Goal: Task Accomplishment & Management: Use online tool/utility

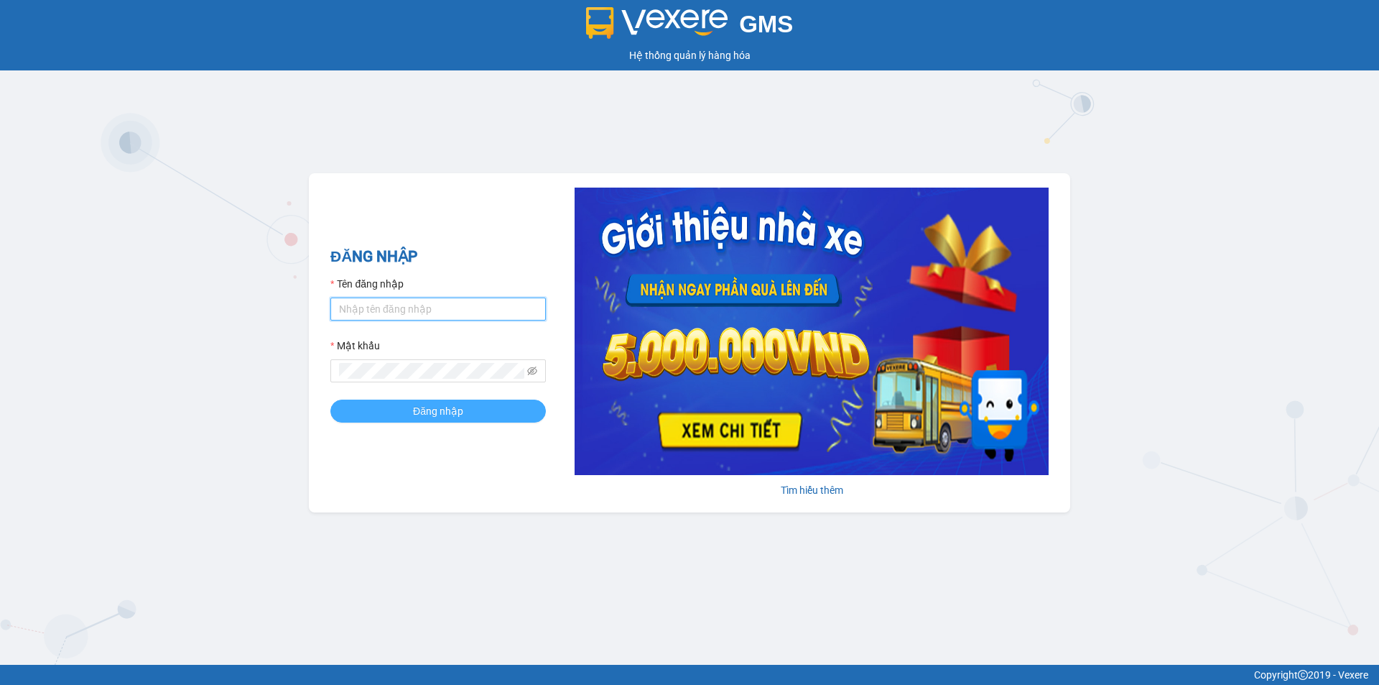
type input "[PERSON_NAME].[PERSON_NAME]"
click at [455, 417] on span "Đăng nhập" at bounding box center [438, 411] width 50 height 16
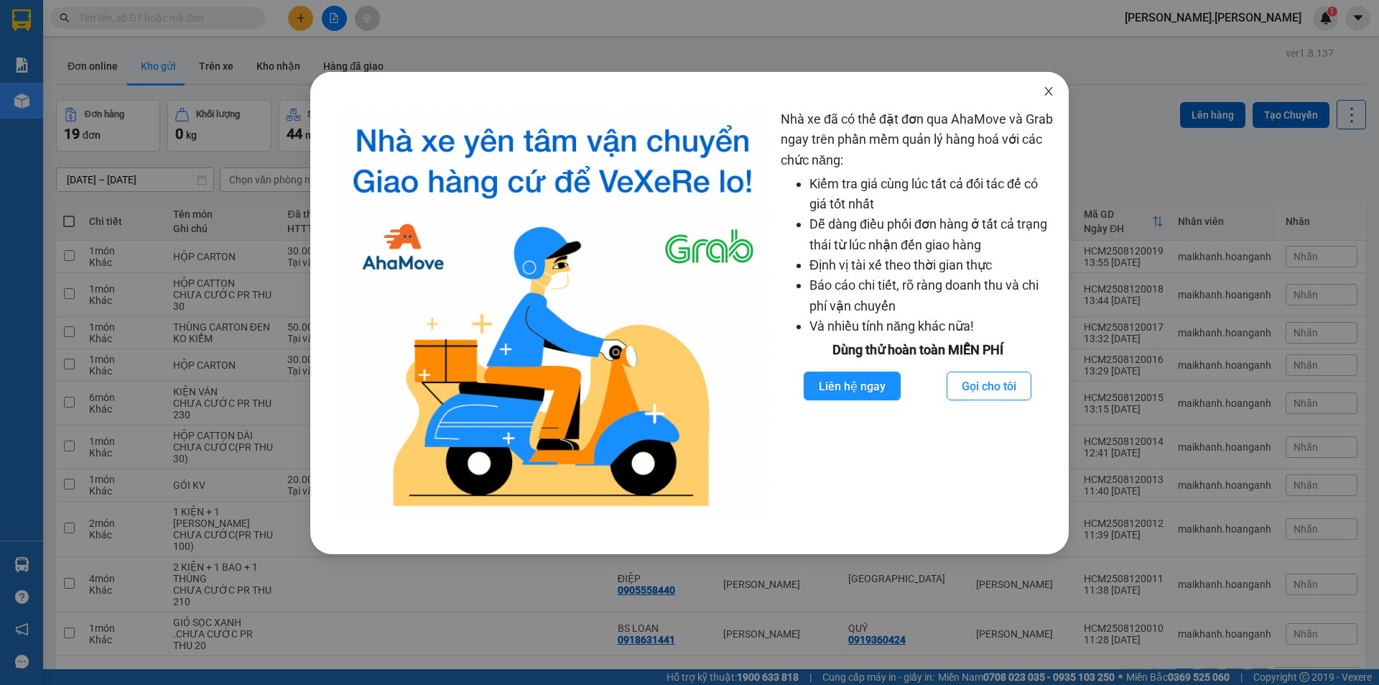
click at [1050, 88] on icon "close" at bounding box center [1048, 90] width 11 height 11
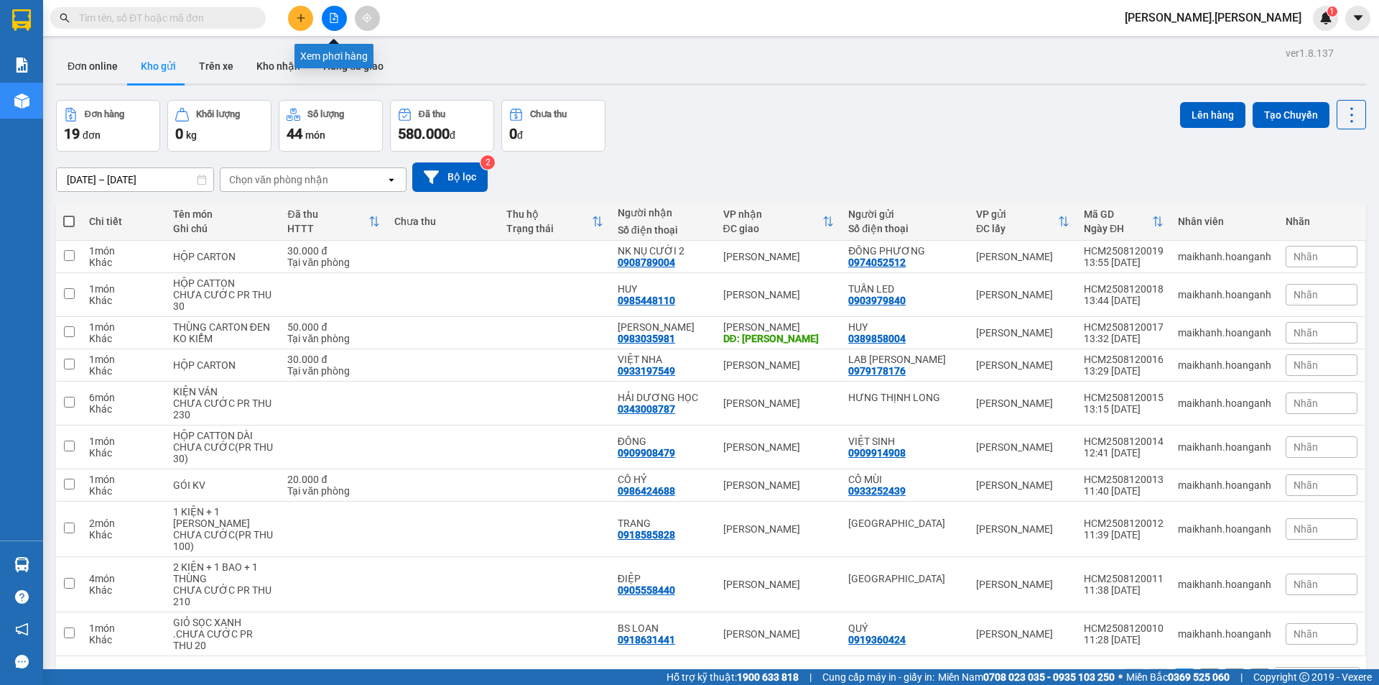
click at [331, 27] on button at bounding box center [334, 18] width 25 height 25
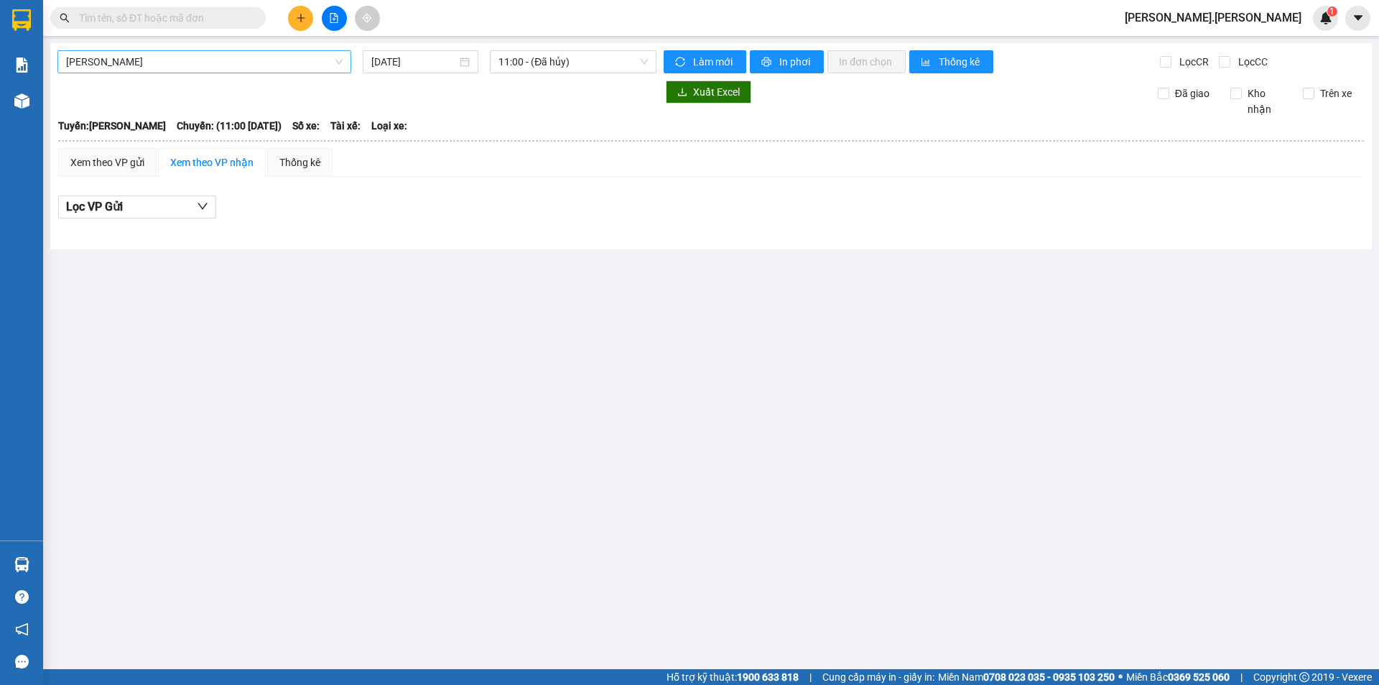
click at [199, 67] on span "[PERSON_NAME]" at bounding box center [204, 62] width 277 height 22
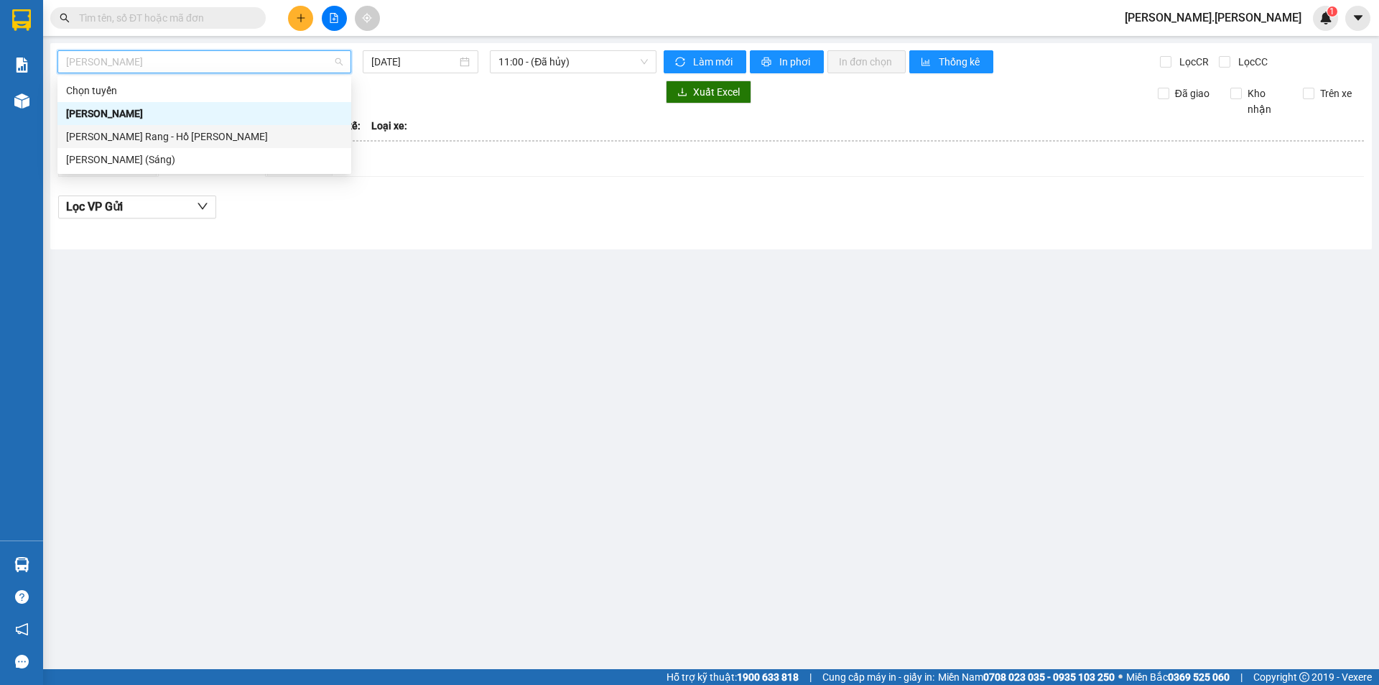
click at [139, 132] on div "[PERSON_NAME] Rang - Hồ [PERSON_NAME]" at bounding box center [204, 137] width 277 height 16
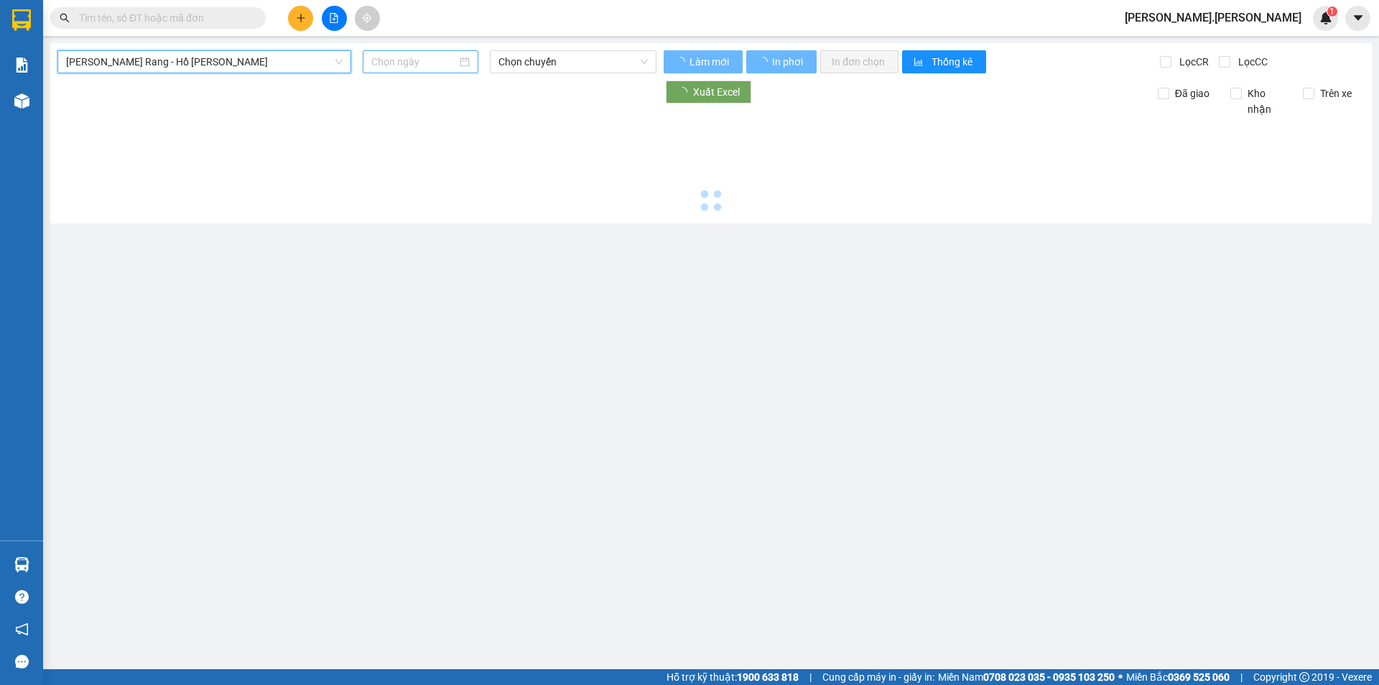
type input "[DATE]"
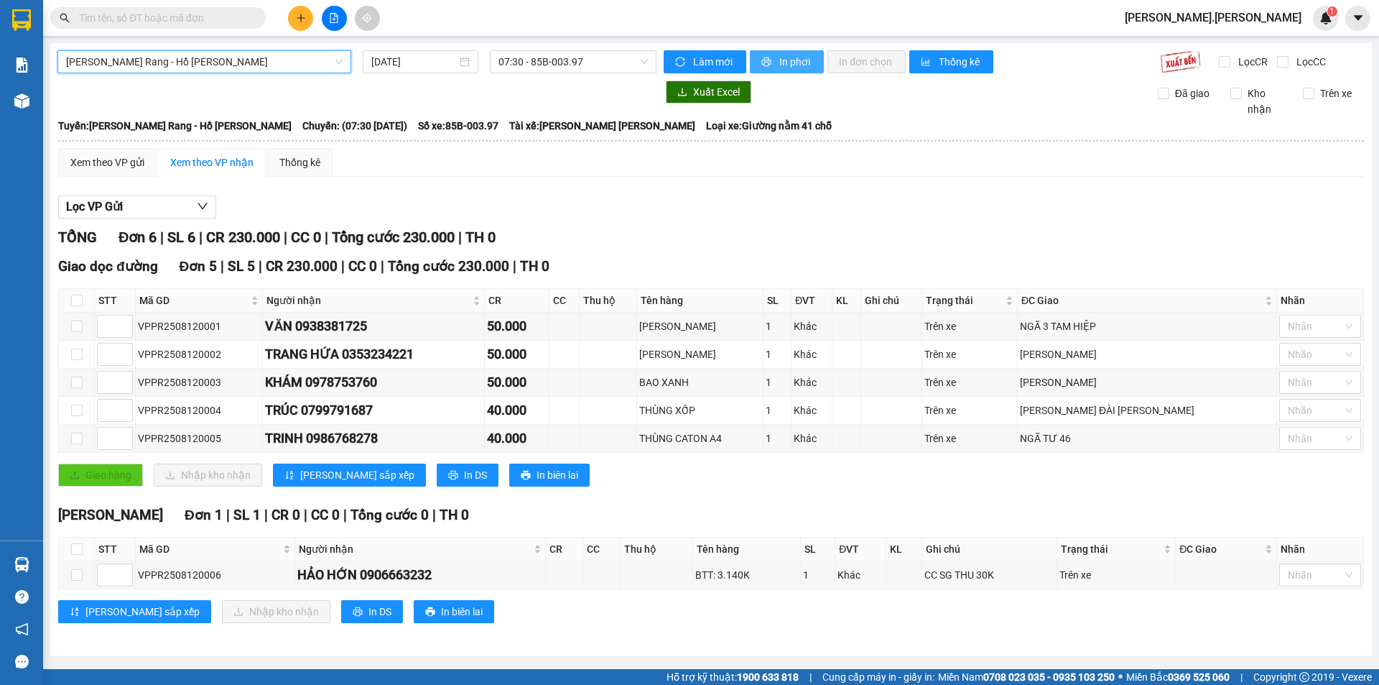
click at [791, 67] on span "In phơi" at bounding box center [795, 62] width 33 height 16
